Goal: Complete application form: Complete application form

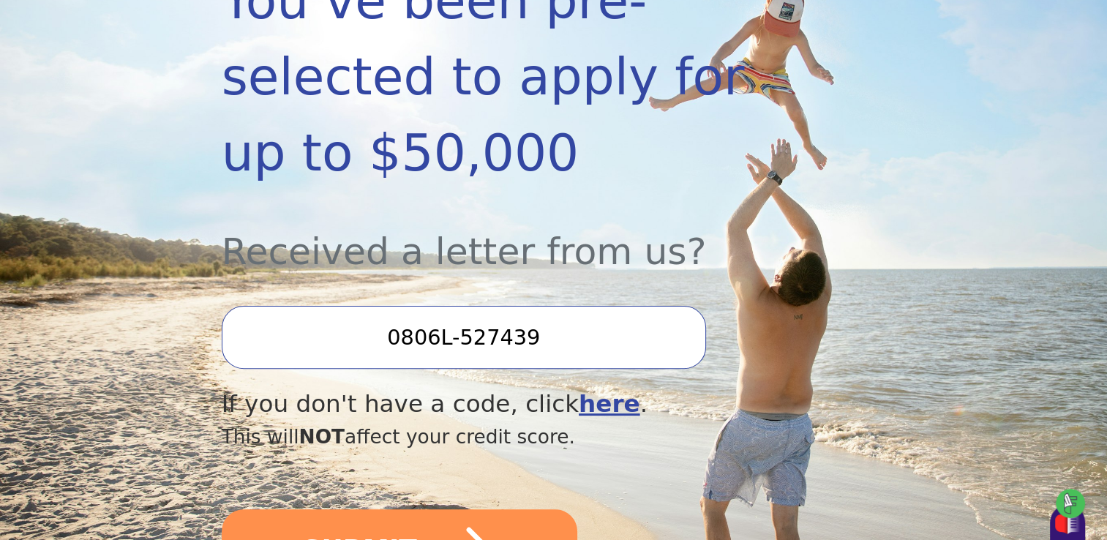
scroll to position [366, 0]
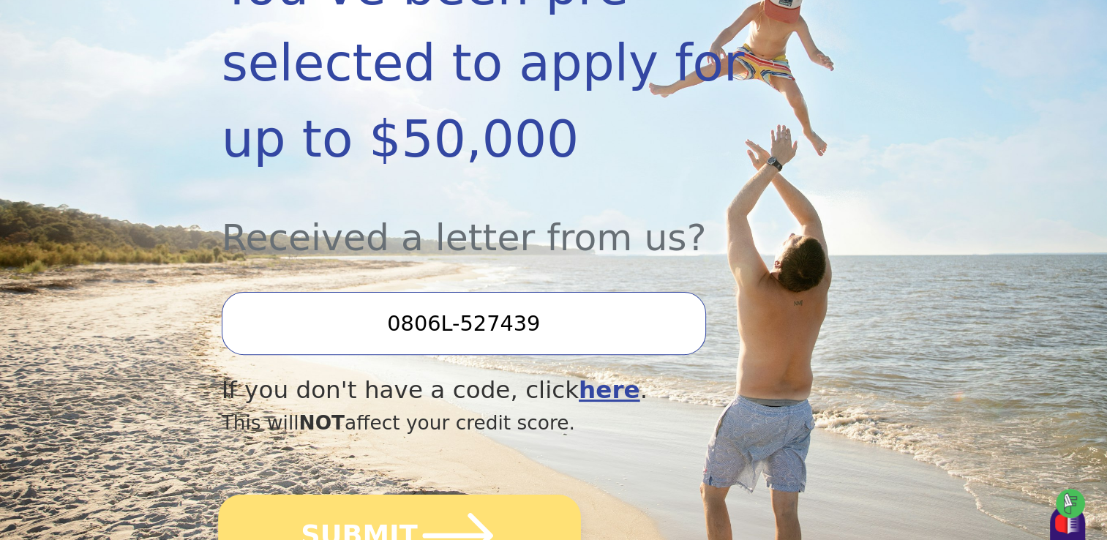
click at [369, 495] on button "SUBMIT" at bounding box center [399, 536] width 363 height 82
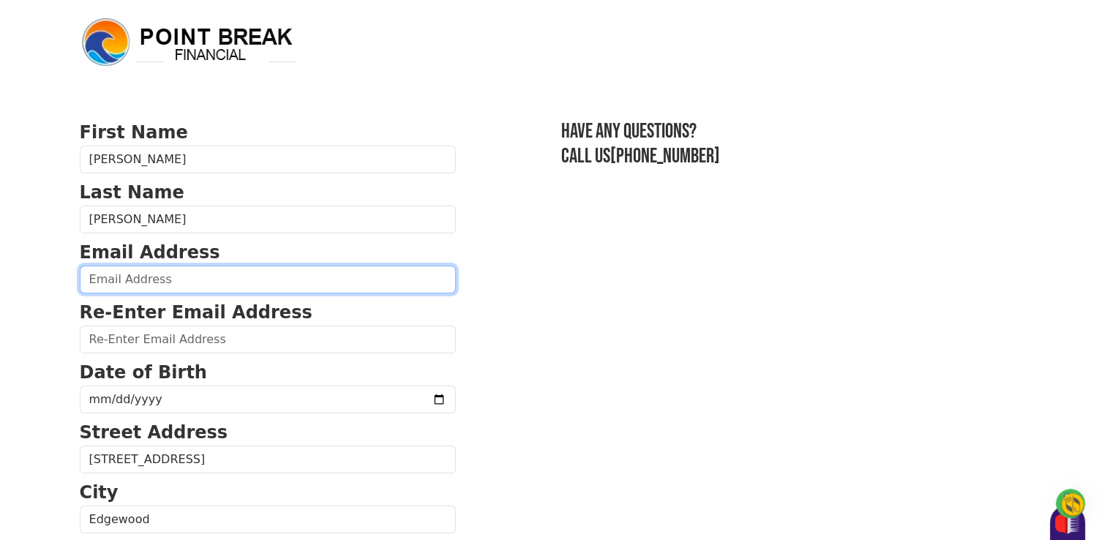
click at [235, 268] on input "email" at bounding box center [268, 280] width 376 height 28
type input "vikkilynn007@yahoo.com"
type input "(937) 3__-____"
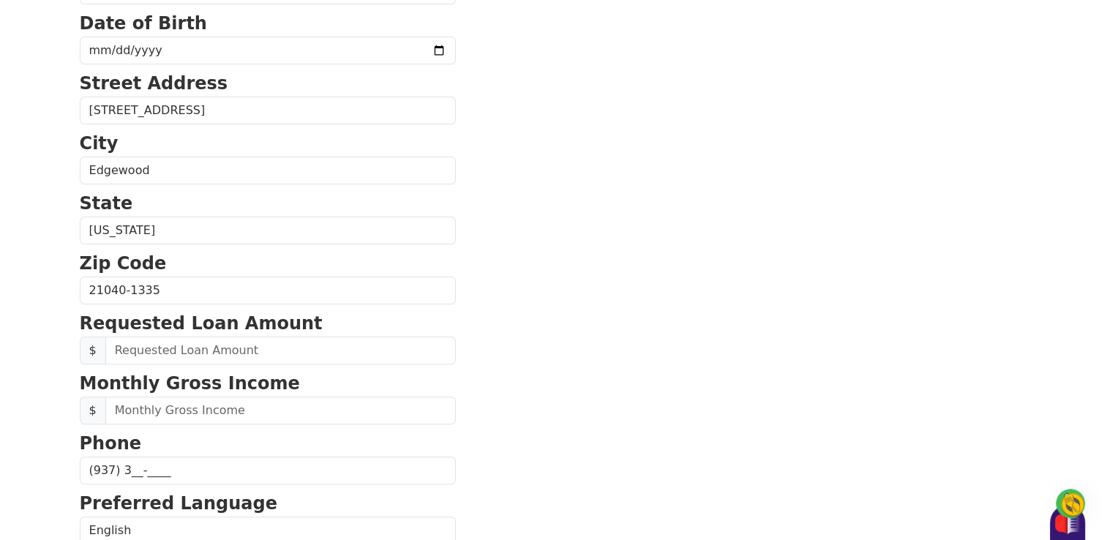
scroll to position [180, 0]
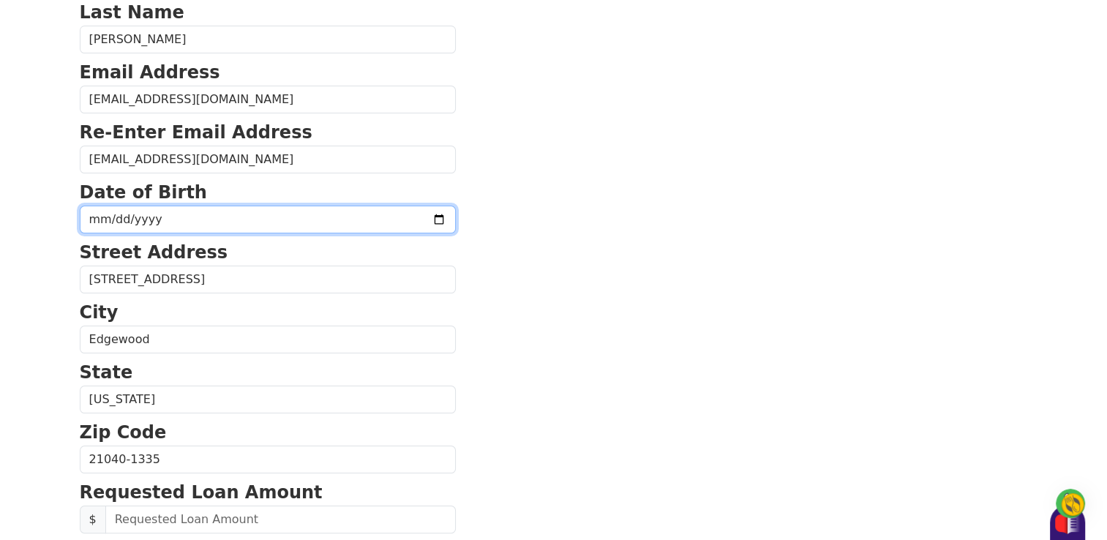
click at [181, 223] on input "date" at bounding box center [268, 220] width 376 height 28
type input "1959-07-02"
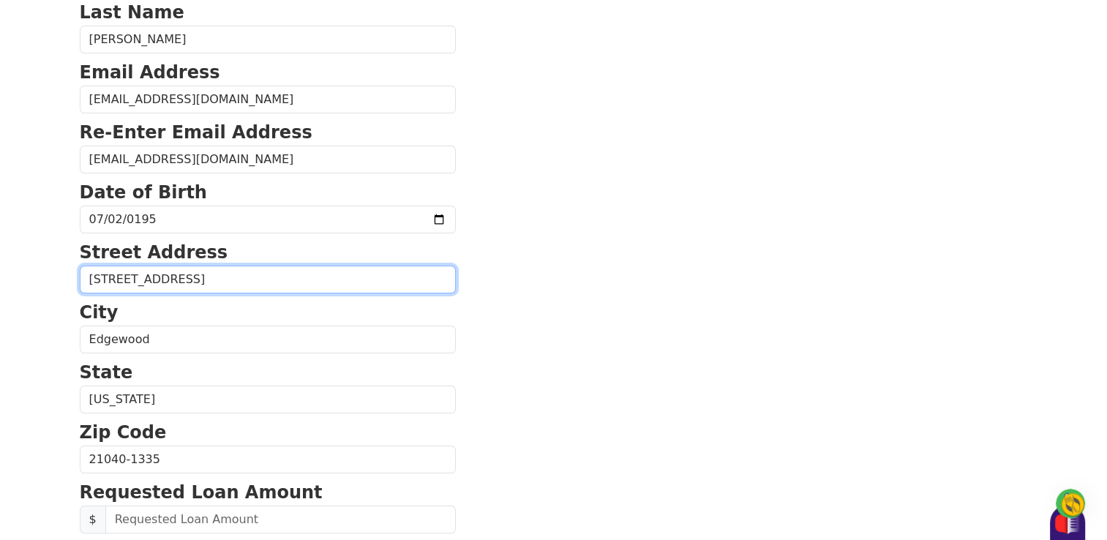
drag, startPoint x: 170, startPoint y: 276, endPoint x: 277, endPoint y: 286, distance: 108.1
click at [277, 286] on input "2744 Beckon Dr Apt C" at bounding box center [268, 280] width 376 height 28
type input "2744 Beckon Drive"
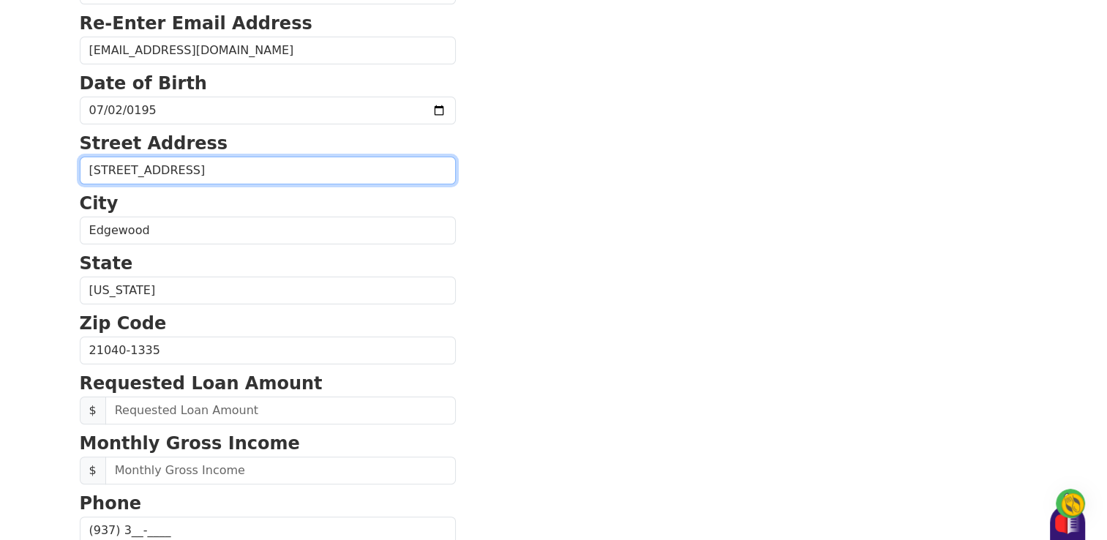
scroll to position [326, 0]
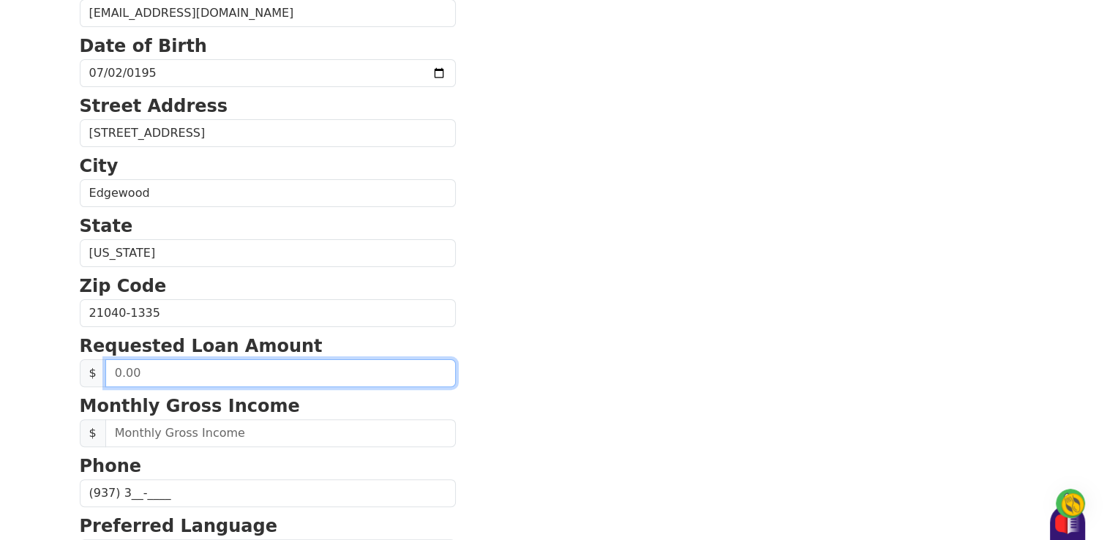
drag, startPoint x: 146, startPoint y: 377, endPoint x: 89, endPoint y: 370, distance: 57.5
click at [89, 370] on div "$" at bounding box center [268, 373] width 376 height 28
type input "48,000.00"
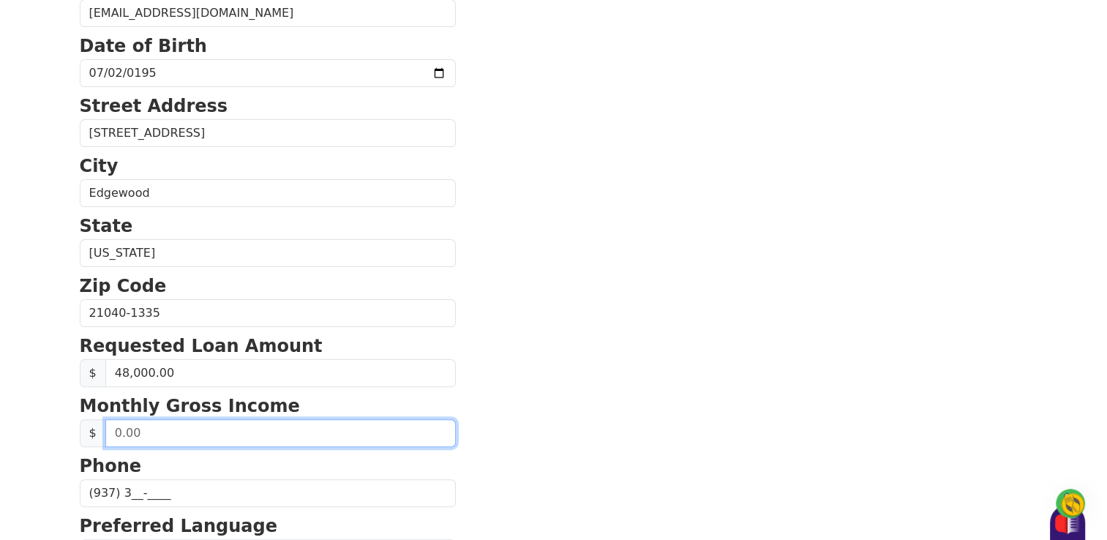
click at [154, 438] on input "text" at bounding box center [280, 433] width 350 height 28
type input "4,985.00"
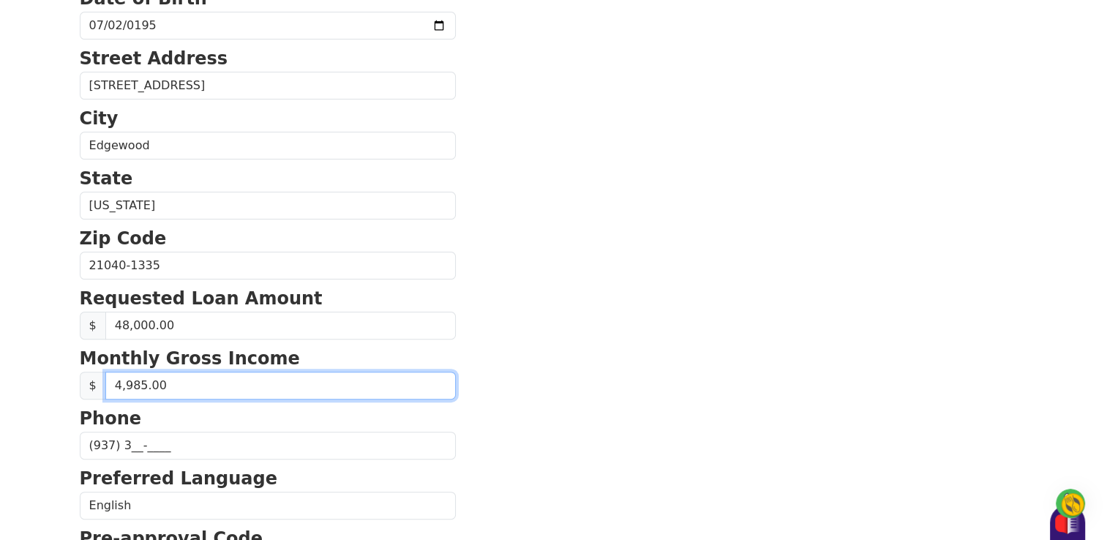
scroll to position [400, 0]
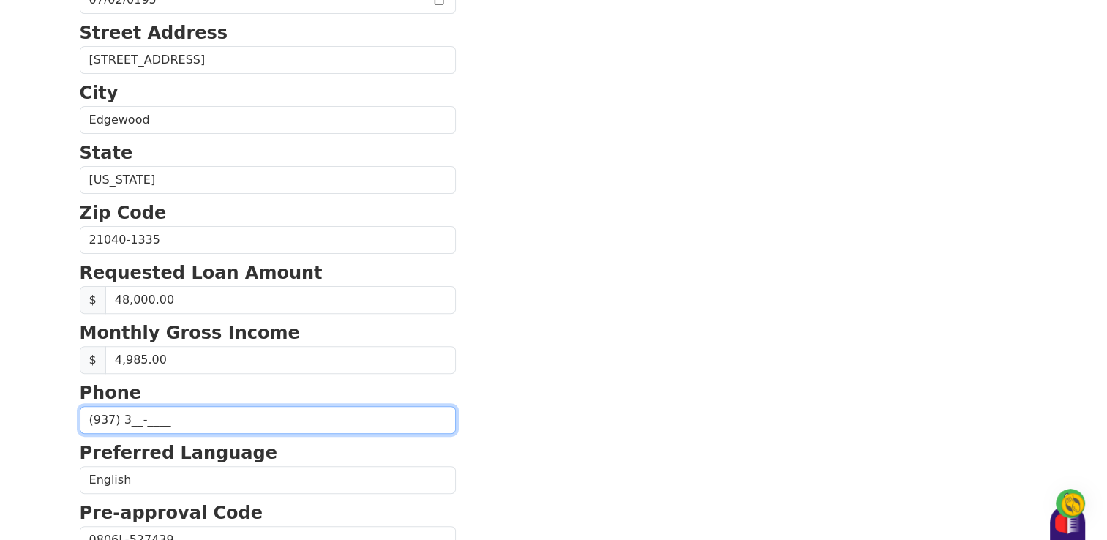
drag, startPoint x: 143, startPoint y: 420, endPoint x: 45, endPoint y: 416, distance: 98.1
type input "(667) 375-9373"
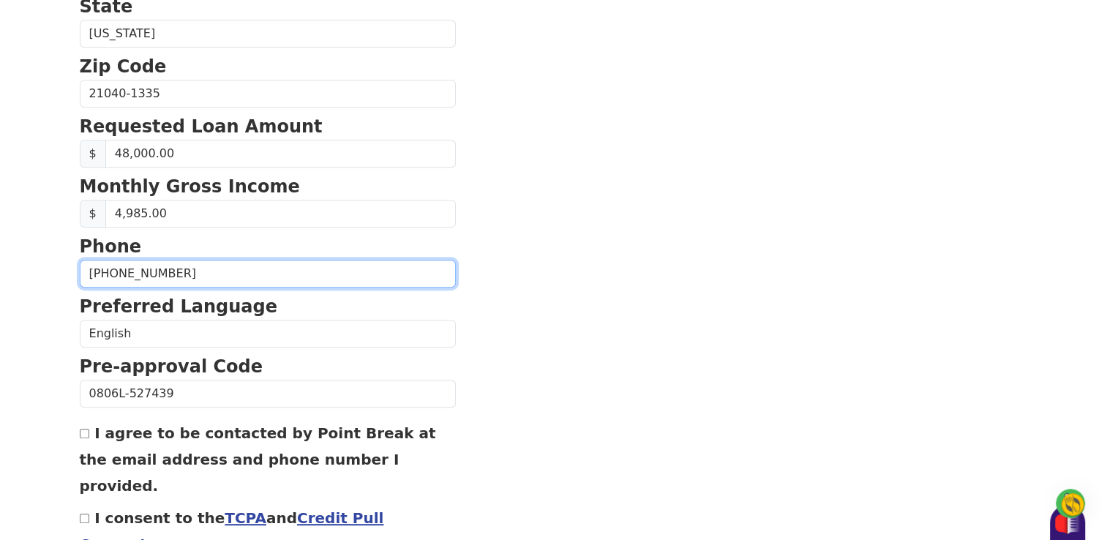
scroll to position [619, 0]
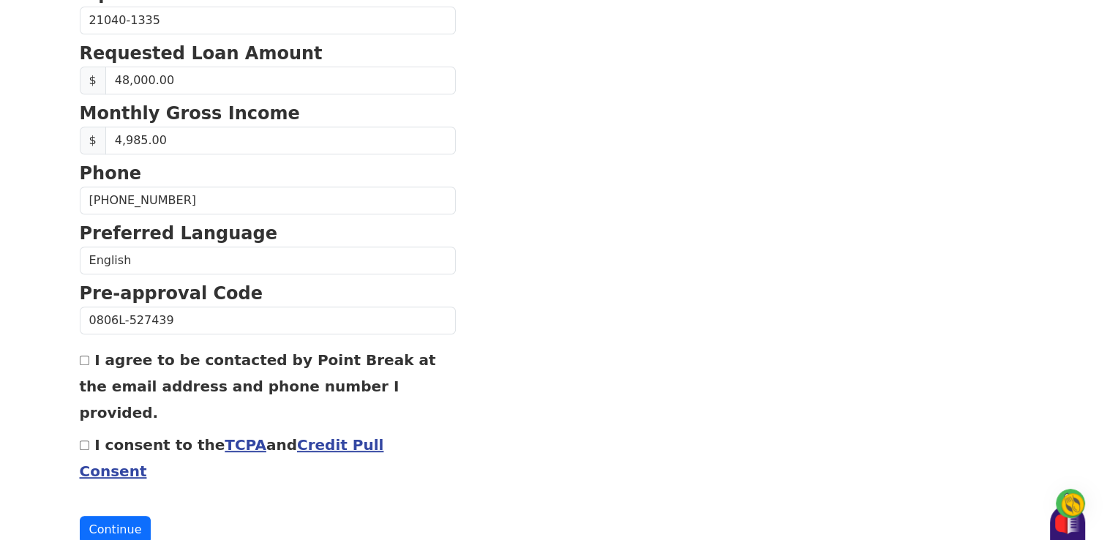
click at [80, 351] on div "I agree to be contacted by Point Break at the email address and phone number I …" at bounding box center [268, 385] width 376 height 79
click at [81, 356] on input "I agree to be contacted by Point Break at the email address and phone number I …" at bounding box center [85, 361] width 10 height 10
checkbox input "true"
click at [115, 516] on button "Continue" at bounding box center [116, 530] width 72 height 28
click at [225, 436] on link "TCPA" at bounding box center [246, 445] width 42 height 18
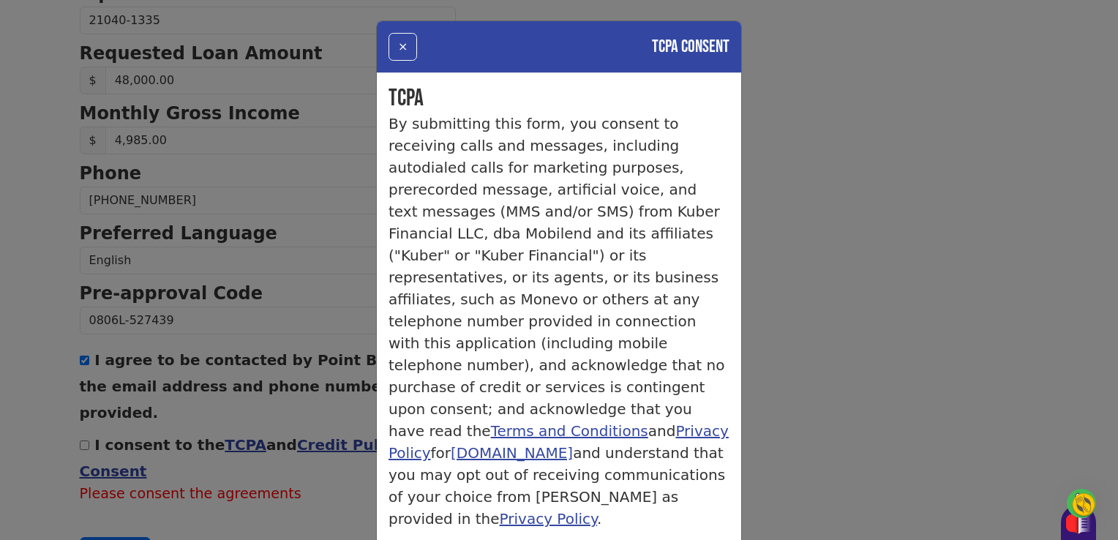
click at [929, 290] on div "× TCPA Consent TCPA By submitting this form, you consent to receiving calls and…" at bounding box center [559, 270] width 1118 height 540
